Goal: Understand process/instructions

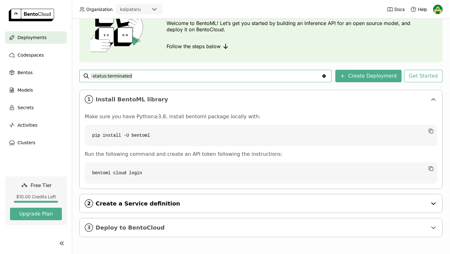
click at [152, 202] on span "Create a Service definition" at bounding box center [262, 203] width 332 height 7
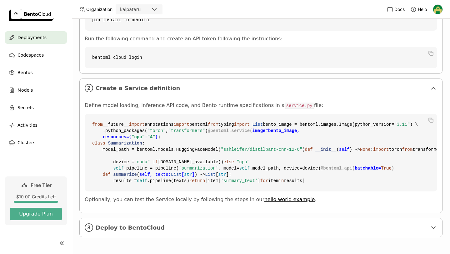
scroll to position [164, 0]
click at [27, 141] on span "Clusters" at bounding box center [26, 142] width 18 height 7
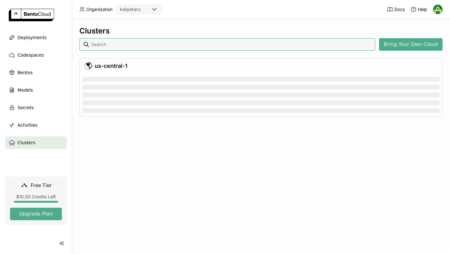
click at [114, 67] on div "us-central-1" at bounding box center [261, 65] width 352 height 7
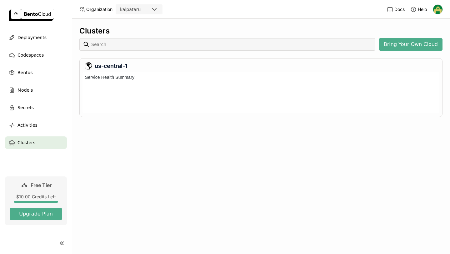
scroll to position [41, 357]
click at [436, 4] on div at bounding box center [438, 9] width 10 height 10
click at [427, 34] on span "Billing" at bounding box center [423, 33] width 12 height 6
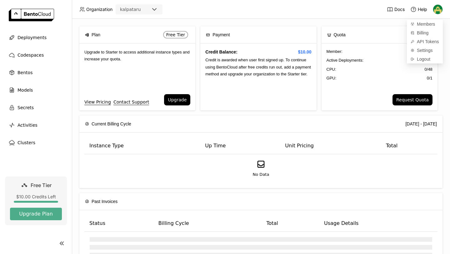
click at [352, 86] on div "Member : 1 / 3 Active Deployments : 0 / 1 CPU: 0 / 48 GPU: 0 / 1" at bounding box center [380, 68] width 116 height 51
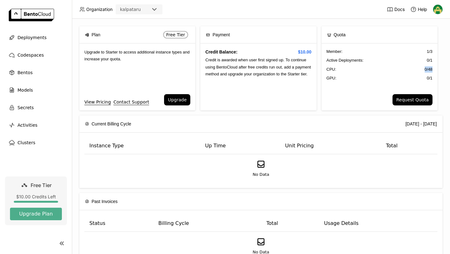
drag, startPoint x: 422, startPoint y: 68, endPoint x: 437, endPoint y: 68, distance: 15.0
click at [437, 68] on div "Member : 1 / 3 Active Deployments : 0 / 1 CPU: 0 / 48 GPU: 0 / 1" at bounding box center [380, 68] width 116 height 51
click at [345, 95] on div "Request Quota" at bounding box center [380, 102] width 116 height 16
click at [30, 74] on span "Bentos" at bounding box center [24, 72] width 15 height 7
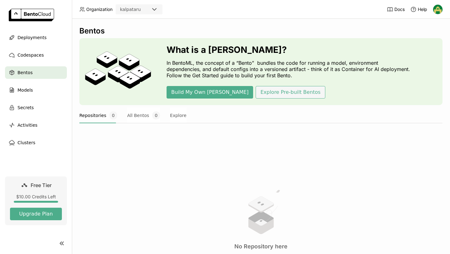
click at [256, 93] on button "Explore Pre-built Bentos" at bounding box center [290, 92] width 69 height 12
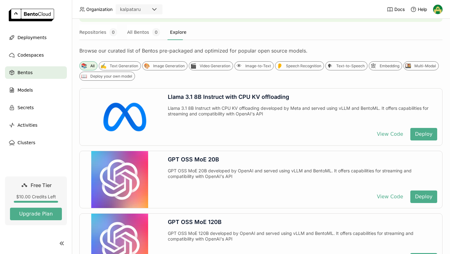
scroll to position [83, 0]
click at [117, 62] on div "✍️ Text Generation" at bounding box center [120, 65] width 42 height 9
click at [391, 136] on button "View Code" at bounding box center [390, 133] width 36 height 12
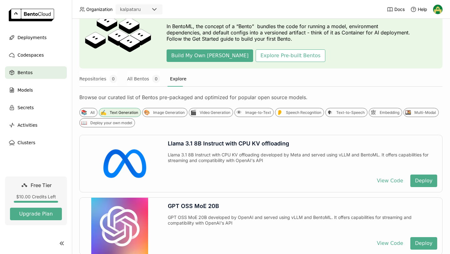
scroll to position [9, 0]
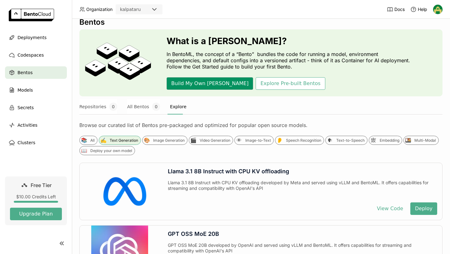
click at [186, 86] on button "Build My Own [PERSON_NAME]" at bounding box center [210, 83] width 87 height 12
